Goal: Complete application form

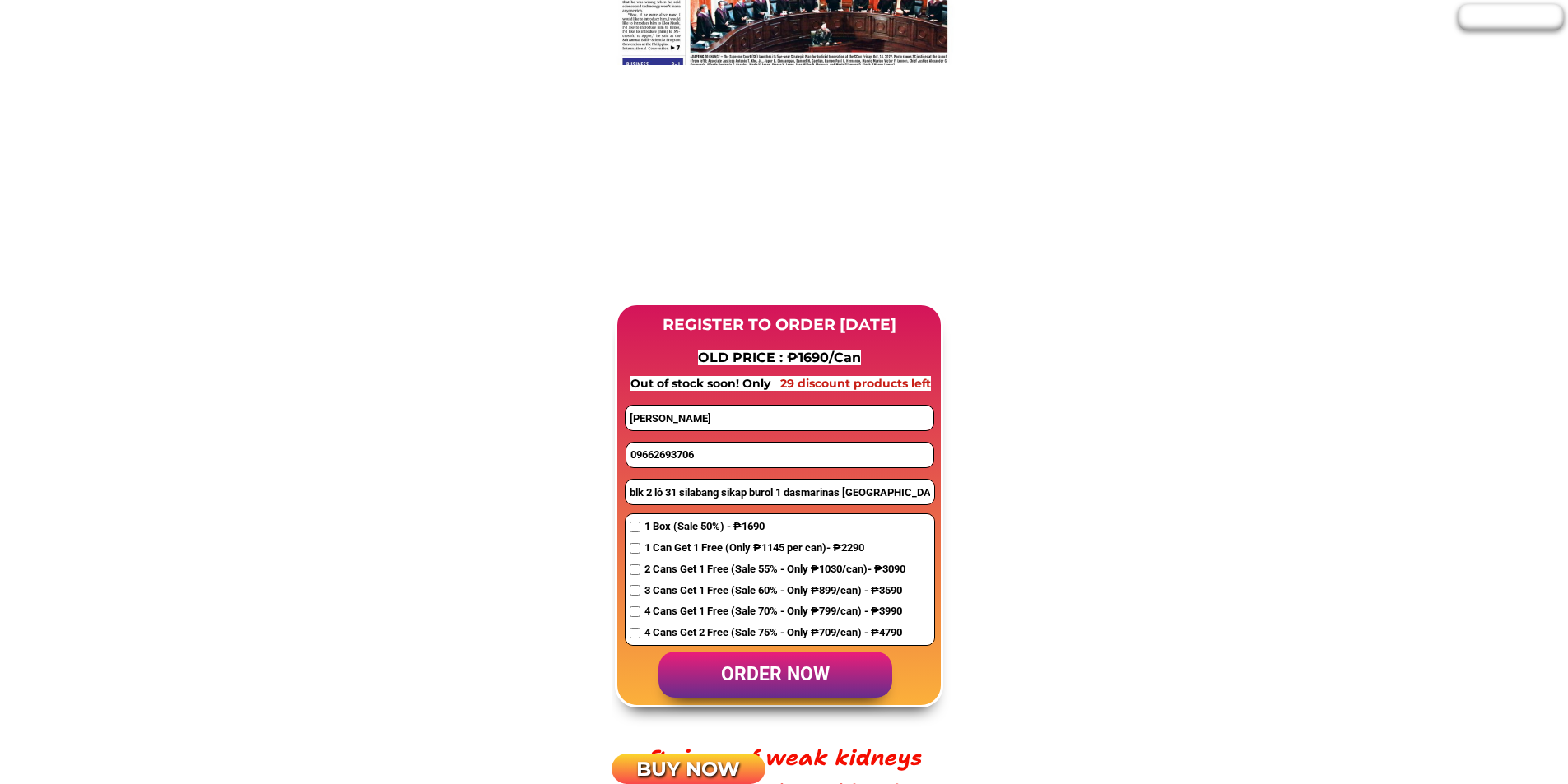
scroll to position [1152, 0]
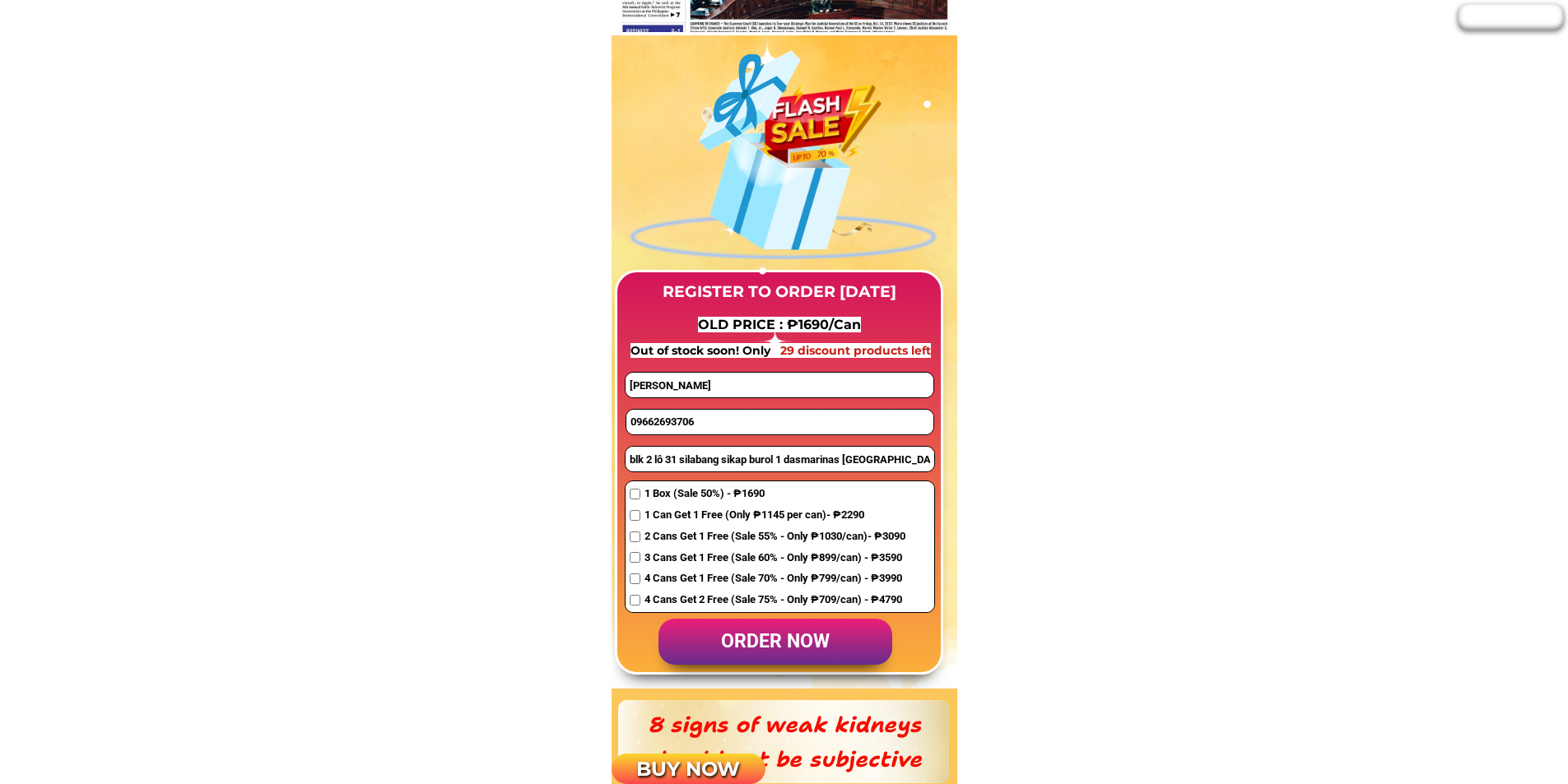
click at [700, 425] on input "09662693706" at bounding box center [779, 422] width 307 height 25
paste input "9488778729/09915562322"
drag, startPoint x: 696, startPoint y: 418, endPoint x: 858, endPoint y: 420, distance: 162.0
click at [858, 420] on input "9488778729/09915562322" at bounding box center [779, 422] width 307 height 25
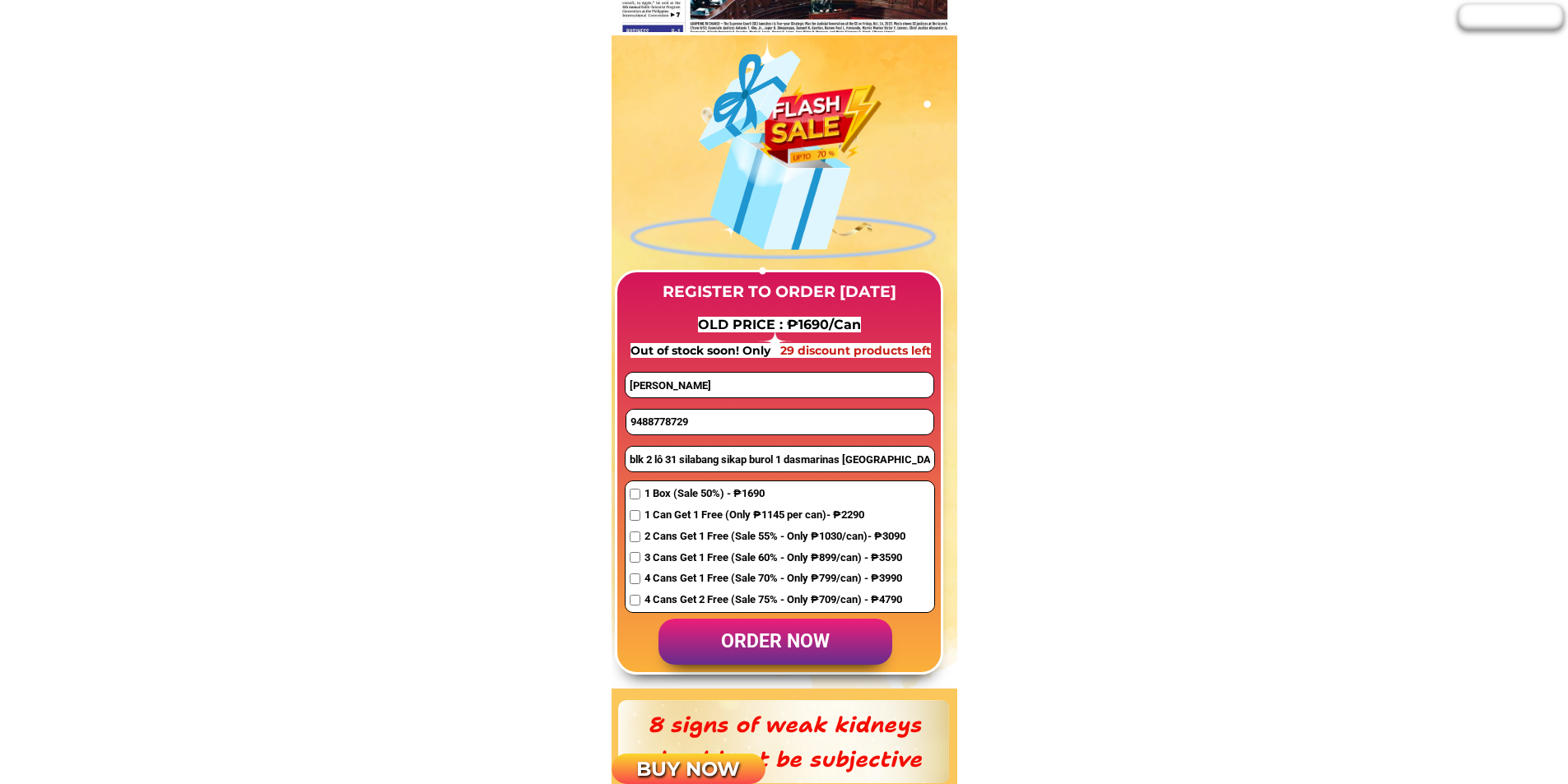
type input "9488778729"
click at [684, 461] on input "blk 2 lô 31 silabang sikap burol 1 dasmarinas [GEOGRAPHIC_DATA]" at bounding box center [779, 459] width 309 height 25
paste input "09915562322"
click at [732, 460] on input "09915562322;" at bounding box center [779, 459] width 309 height 25
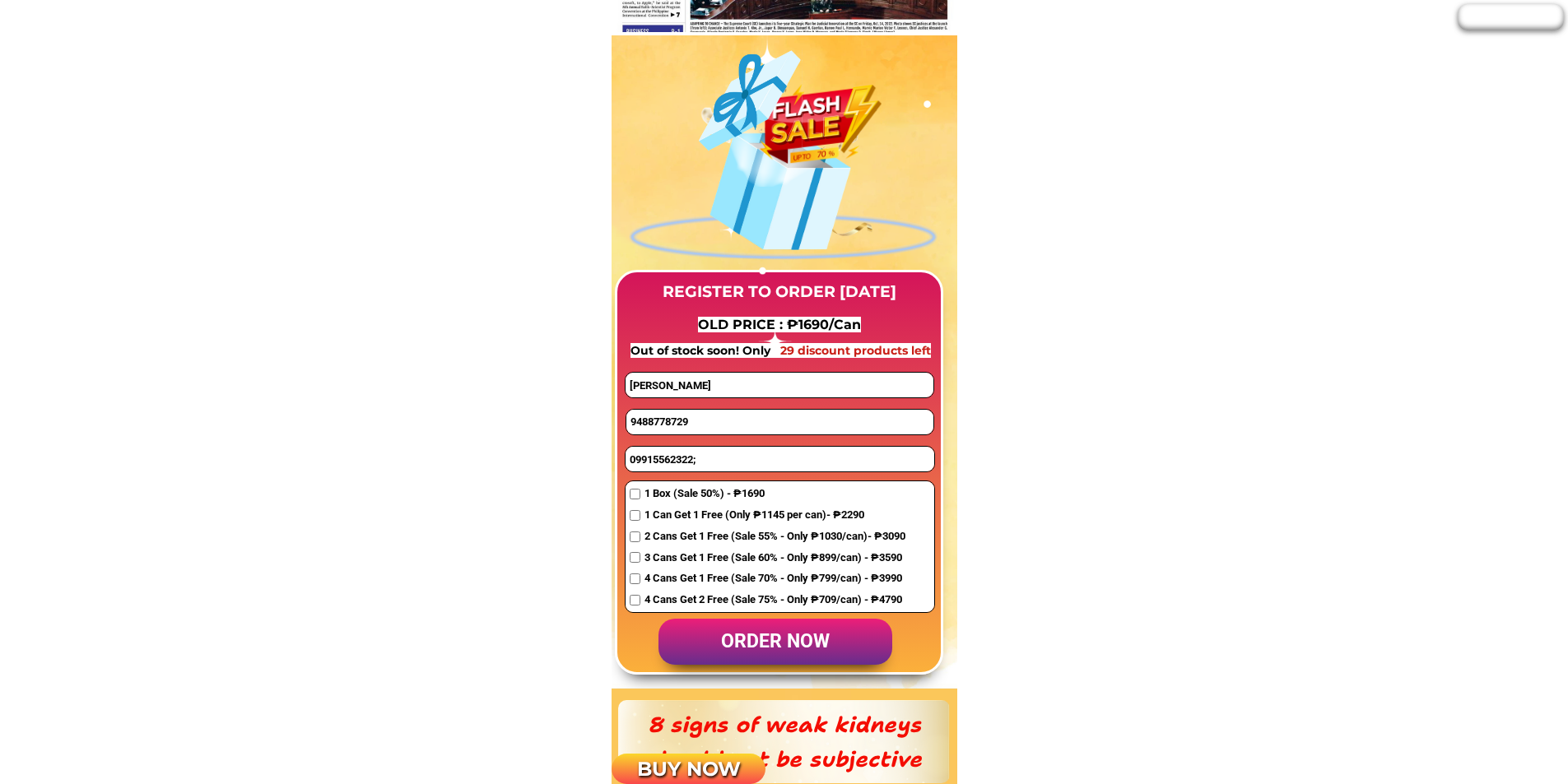
paste input "lot 64 blk 9-b upper brgy san [PERSON_NAME] gma [GEOGRAPHIC_DATA]"
type input "09915562322;lot 64 blk 9-b [GEOGRAPHIC_DATA][PERSON_NAME] gma cavite"
click at [637, 497] on input "checkbox" at bounding box center [634, 493] width 10 height 10
checkbox input "true"
click at [688, 385] on input "[PERSON_NAME]" at bounding box center [778, 385] width 307 height 25
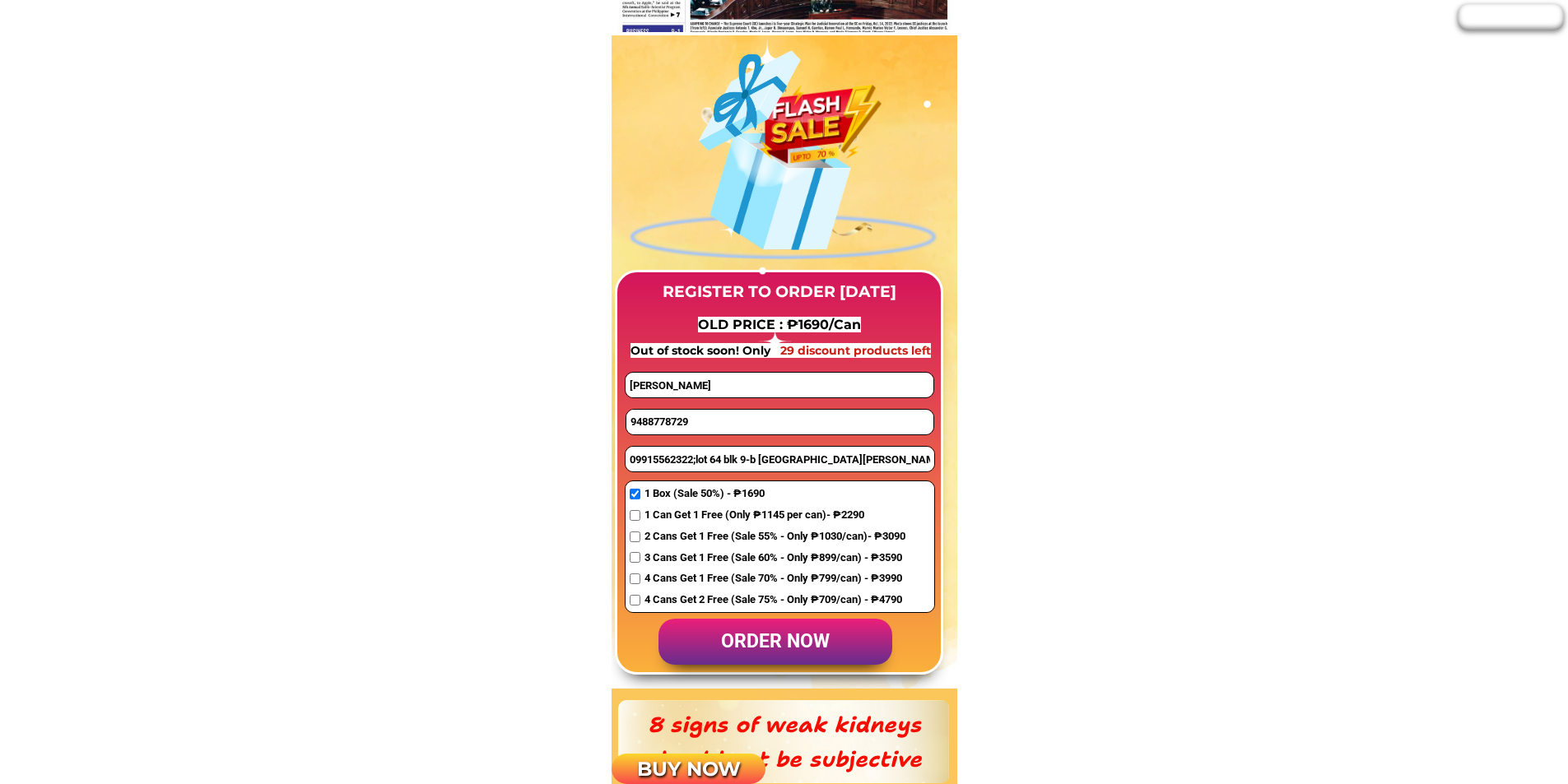
paste input "ramlexter opmawlad"
type input "ramlexter opmawlad"
click at [770, 652] on p "order now" at bounding box center [776, 642] width 234 height 47
click at [633, 425] on input "9488778729" at bounding box center [779, 422] width 307 height 25
type input "09488778729"
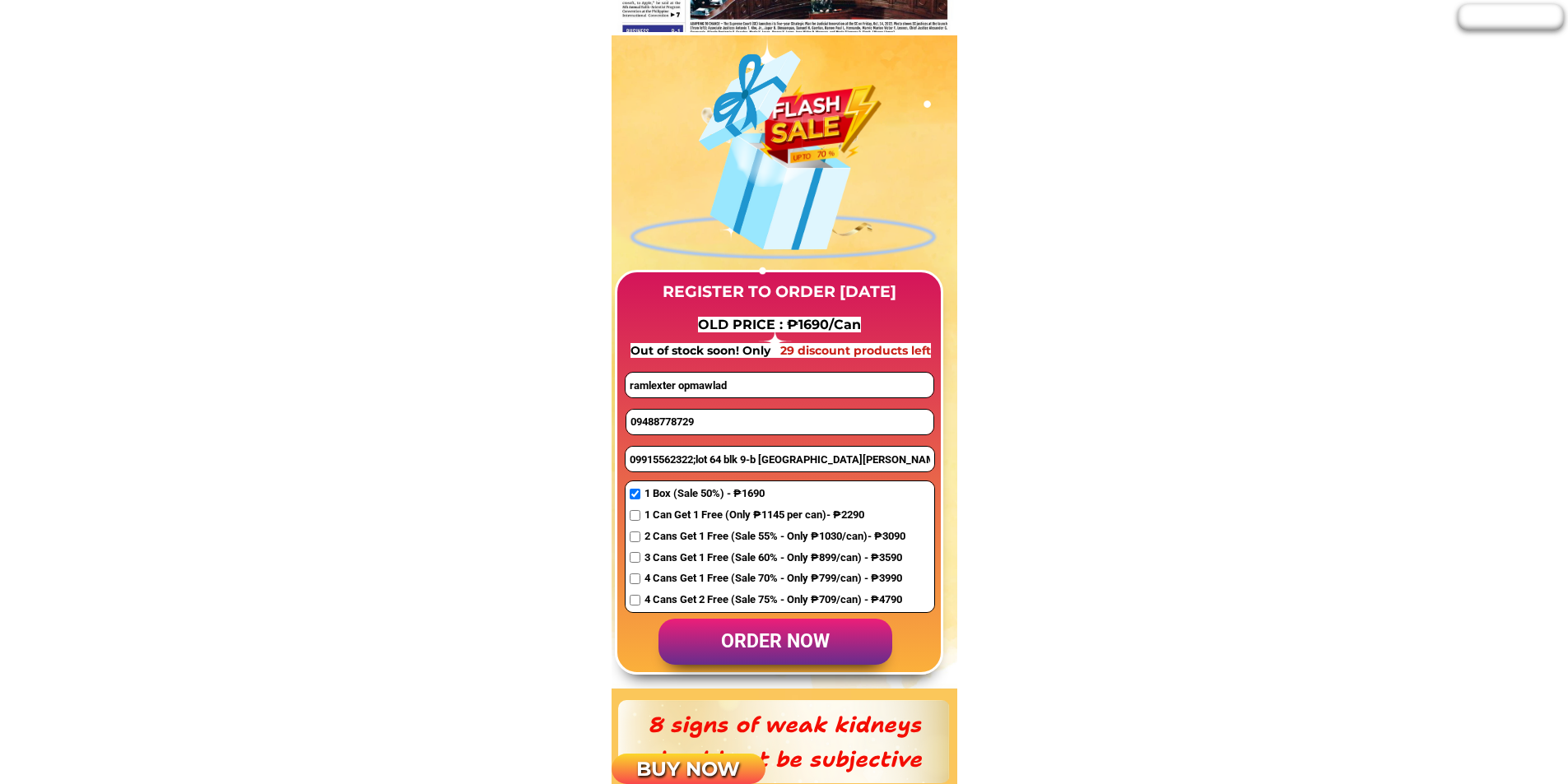
click at [759, 642] on p "order now" at bounding box center [776, 642] width 234 height 47
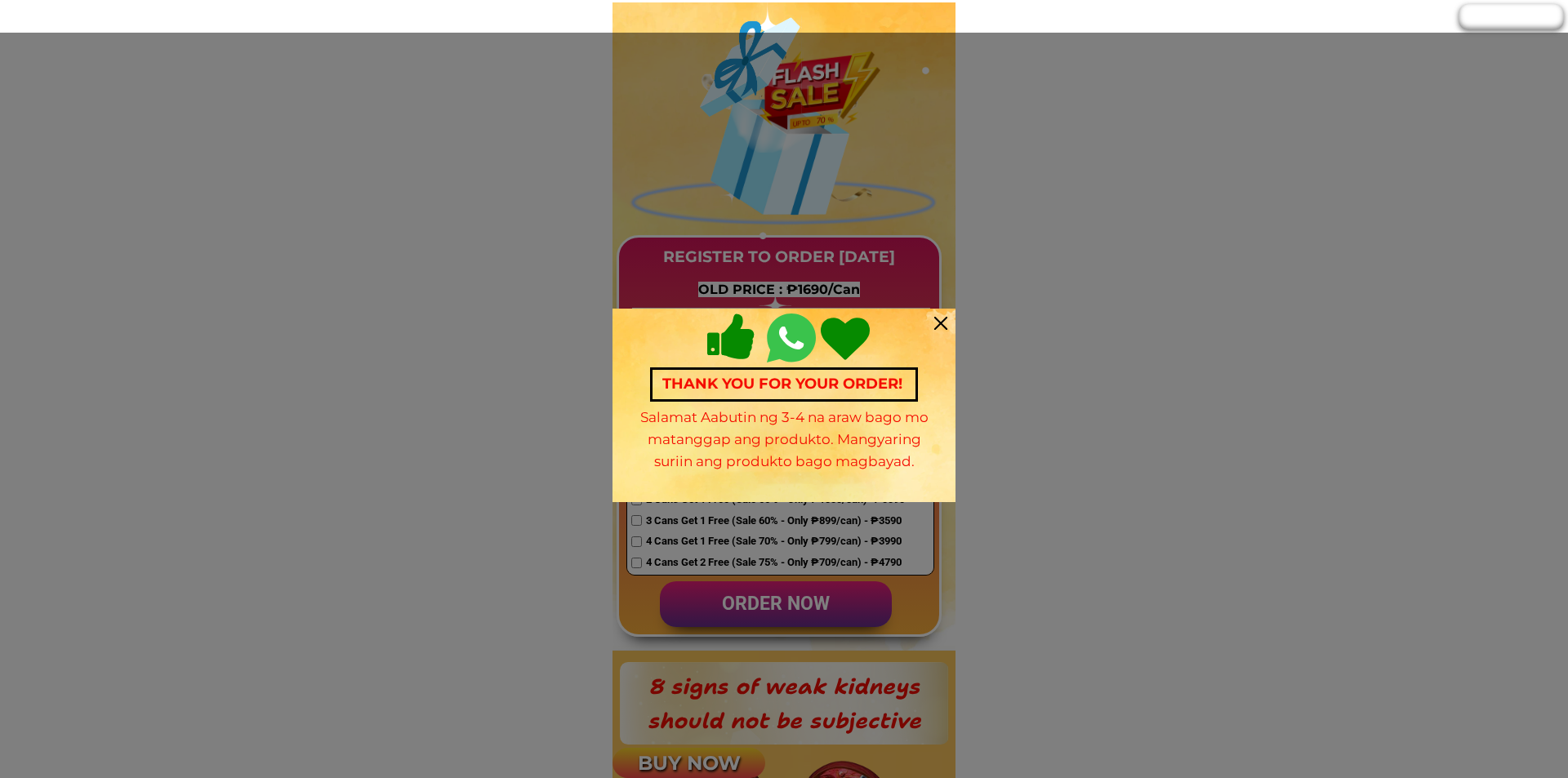
click at [945, 319] on div at bounding box center [941, 324] width 13 height 13
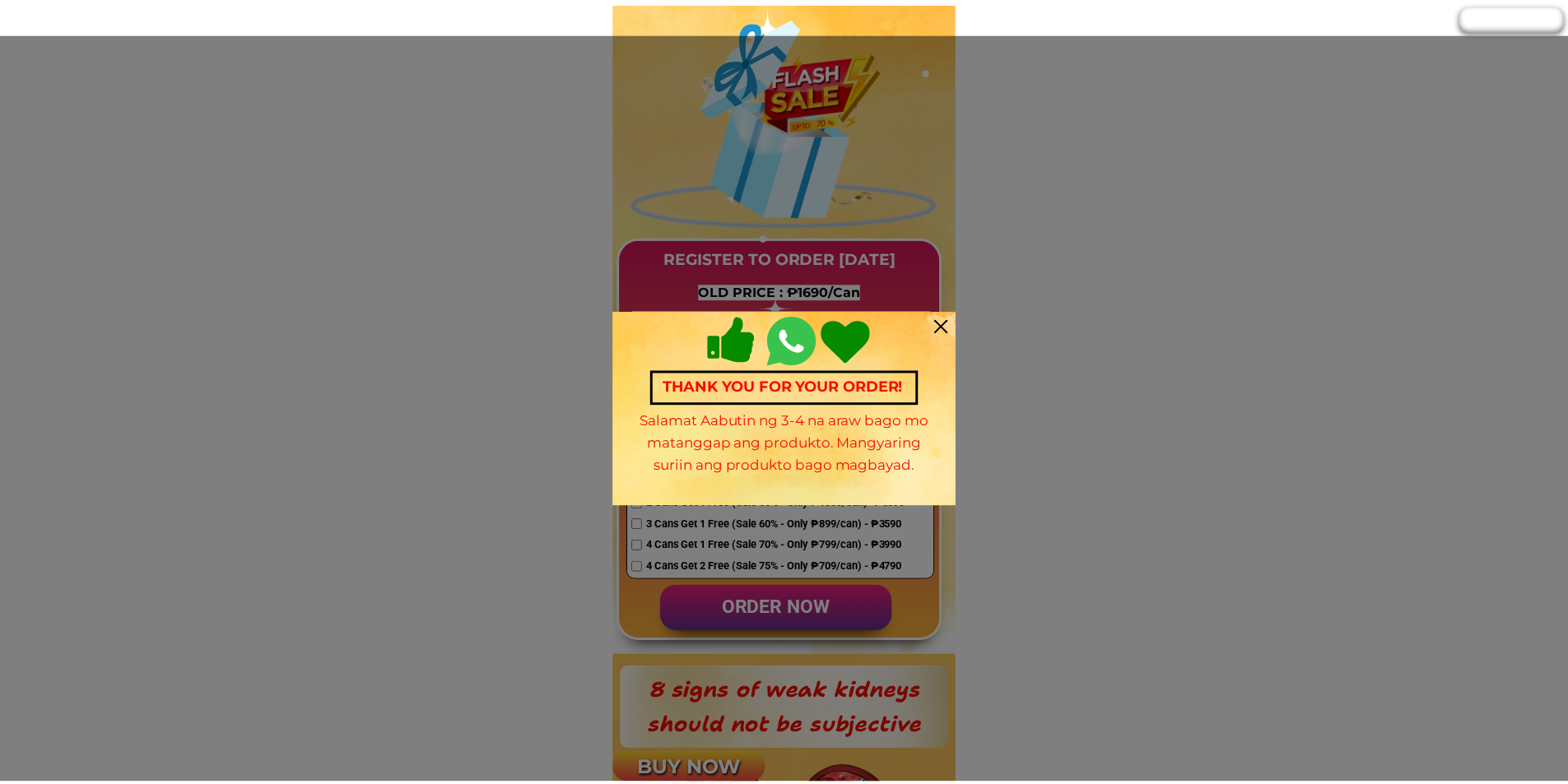
scroll to position [1152, 0]
